Goal: Navigation & Orientation: Go to known website

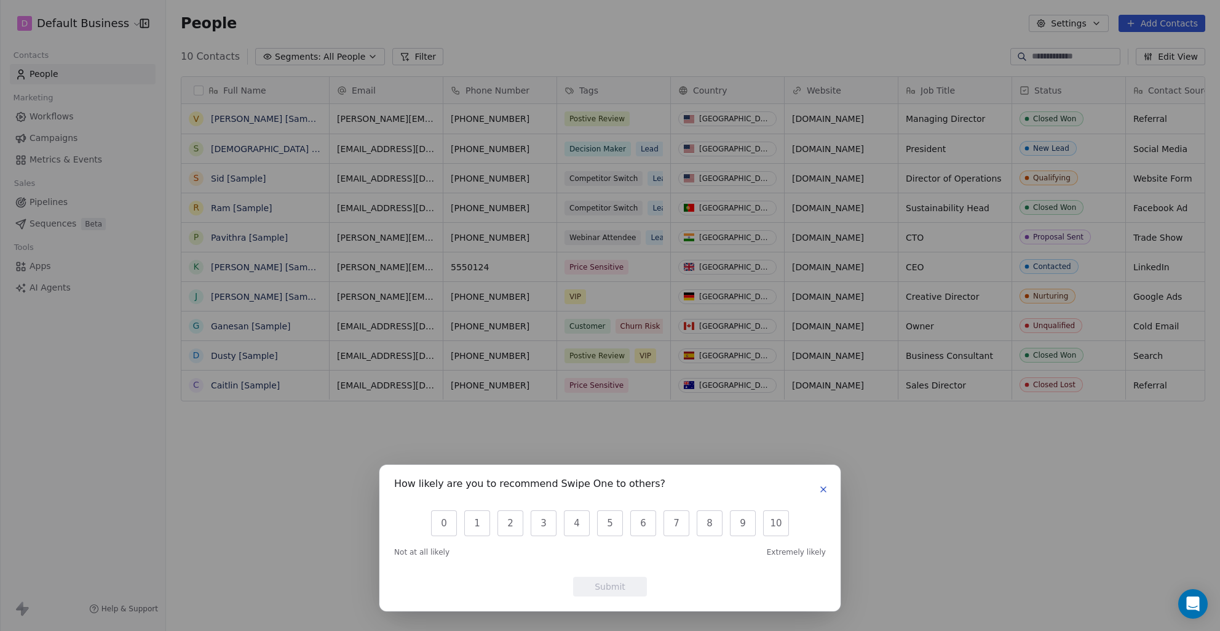
scroll to position [555, 1054]
